Goal: Information Seeking & Learning: Find contact information

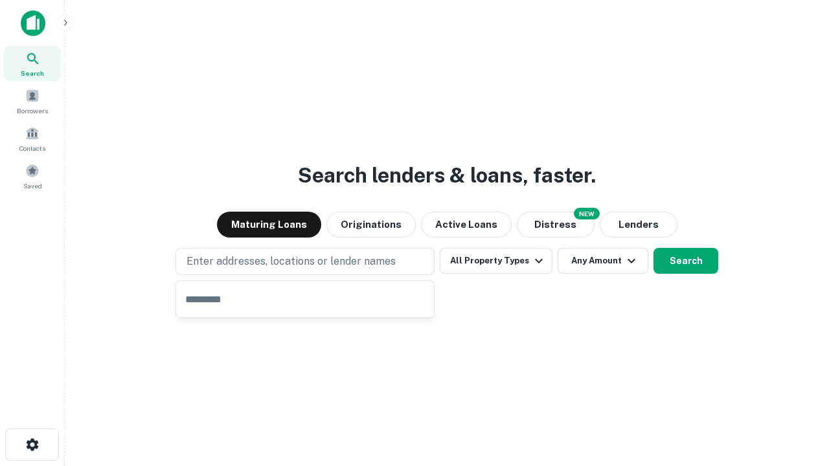
type input "**********"
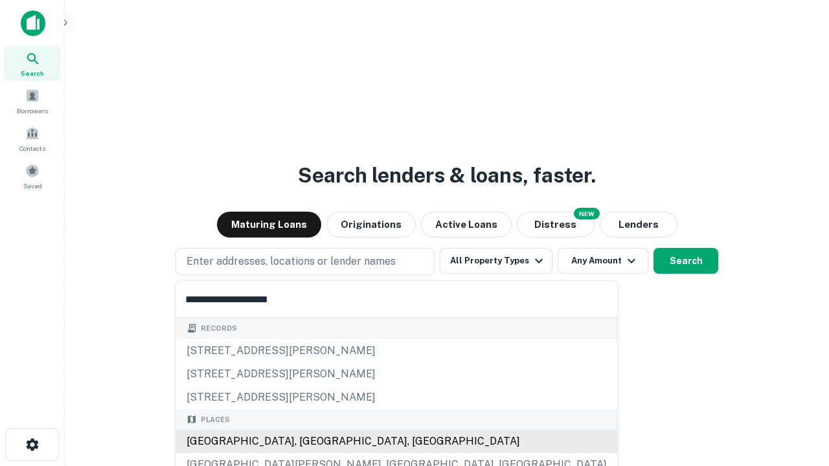
click at [310, 442] on div "Santa Monica, CA, USA" at bounding box center [396, 441] width 441 height 23
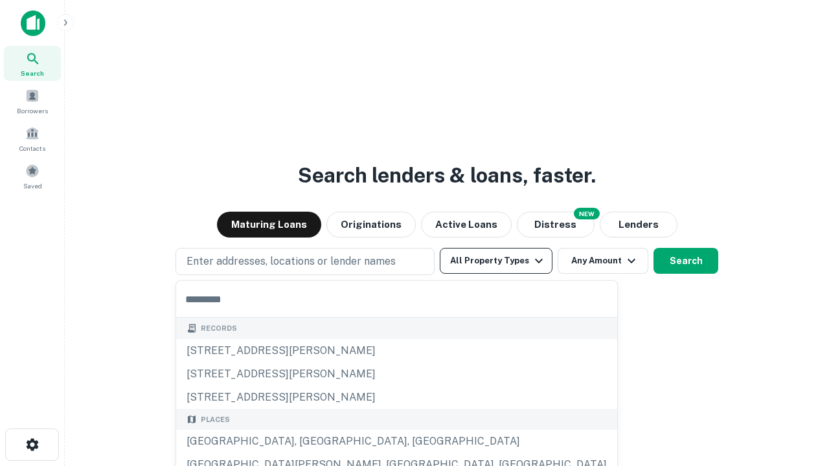
click at [496, 261] on button "All Property Types" at bounding box center [496, 261] width 113 height 26
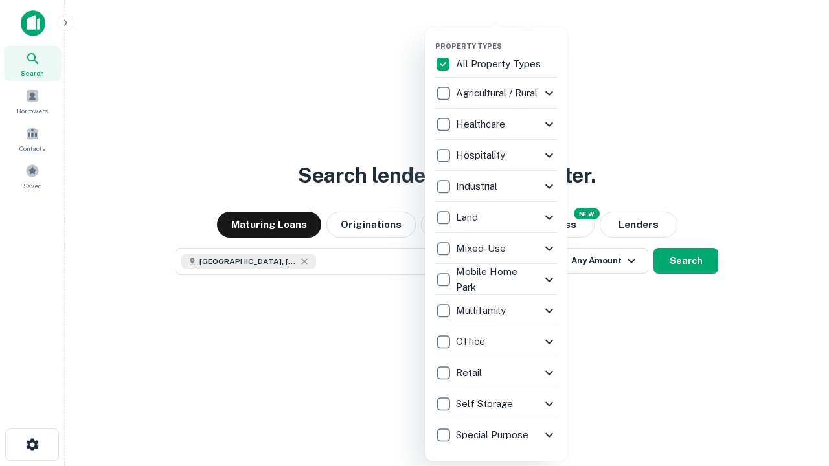
click at [507, 38] on button "button" at bounding box center [506, 38] width 143 height 1
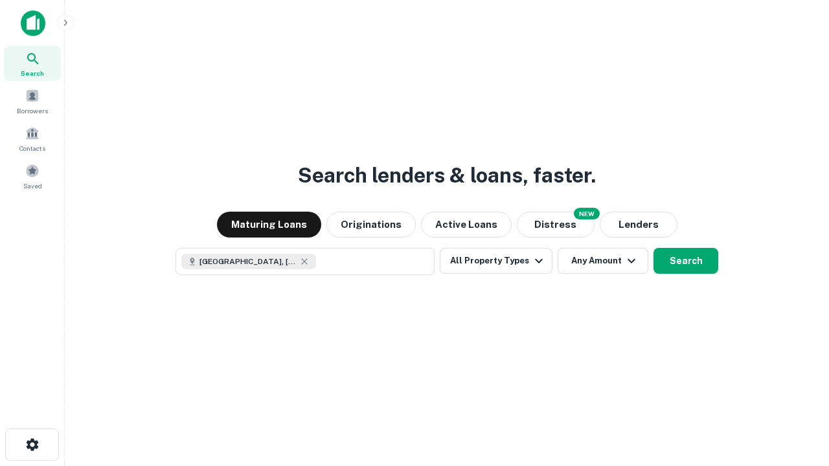
scroll to position [21, 0]
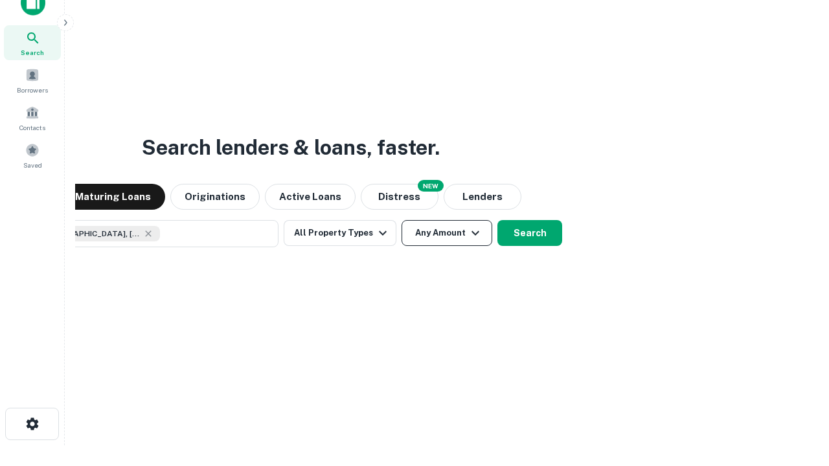
click at [402, 220] on button "Any Amount" at bounding box center [447, 233] width 91 height 26
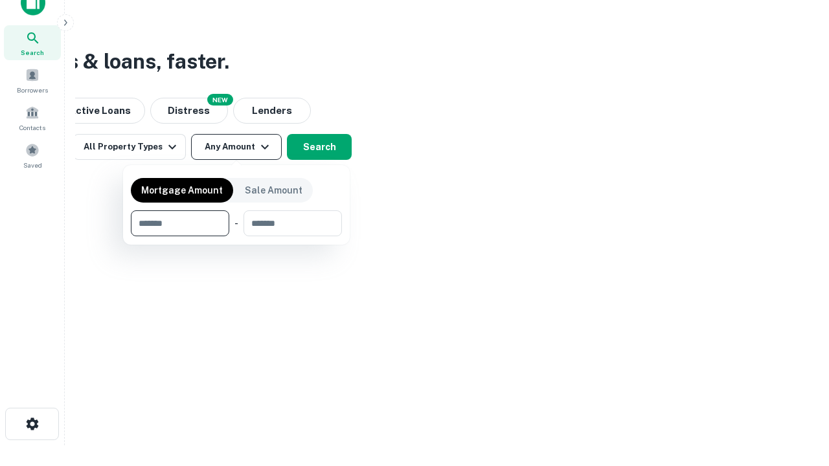
type input "*******"
click at [236, 236] on button "button" at bounding box center [236, 236] width 211 height 1
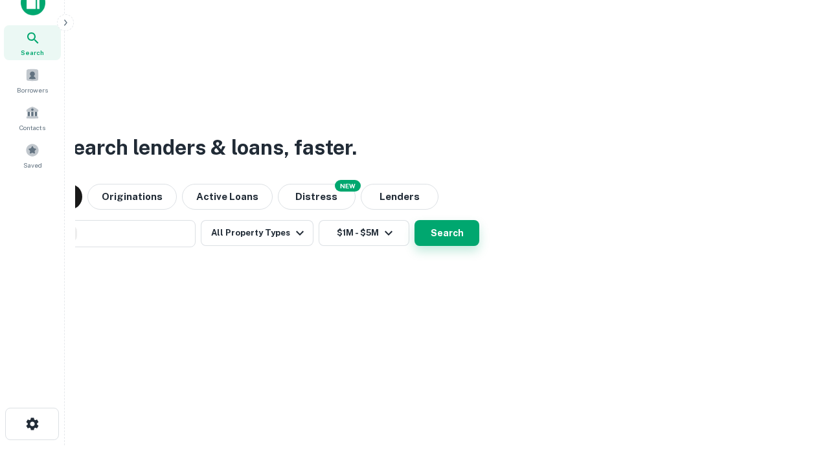
click at [415, 220] on button "Search" at bounding box center [447, 233] width 65 height 26
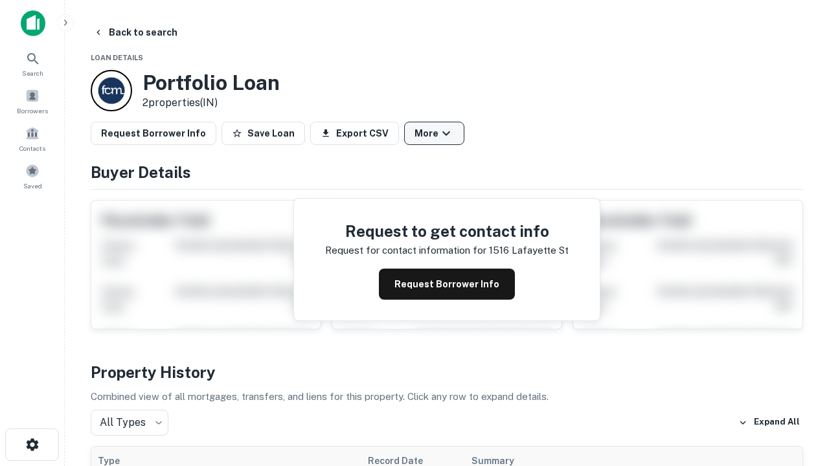
click at [434, 133] on button "More" at bounding box center [434, 133] width 60 height 23
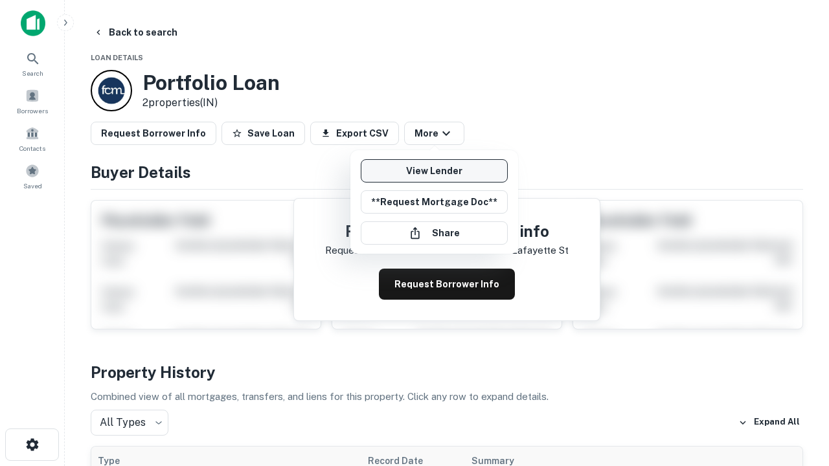
click at [434, 171] on link "View Lender" at bounding box center [434, 170] width 147 height 23
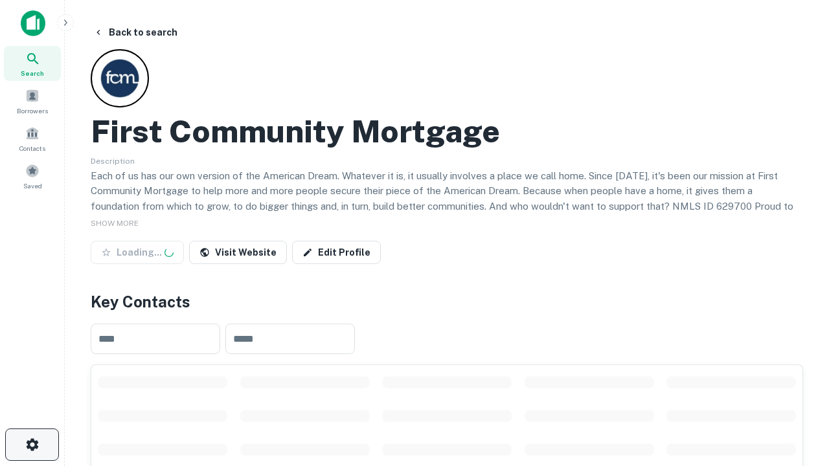
click at [32, 445] on icon "button" at bounding box center [33, 445] width 16 height 16
